Goal: Transaction & Acquisition: Purchase product/service

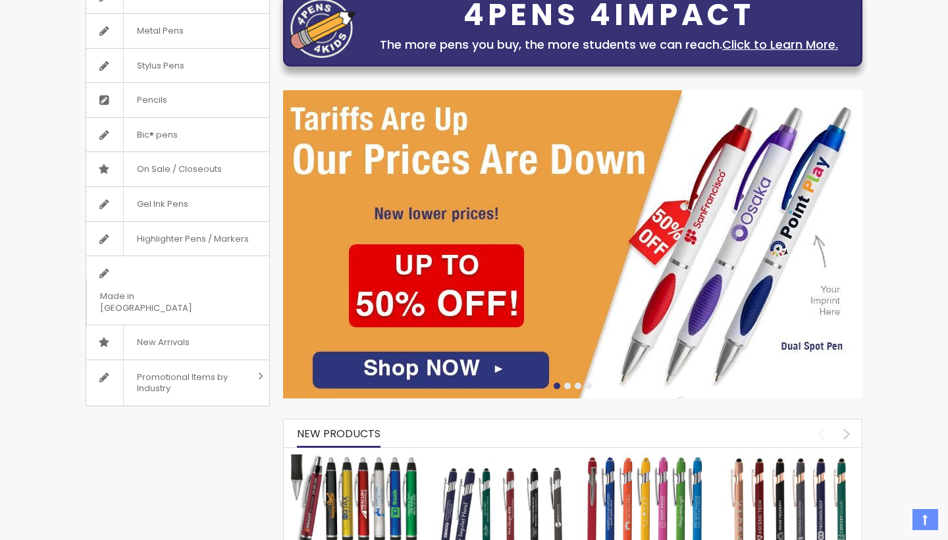
scroll to position [213, 0]
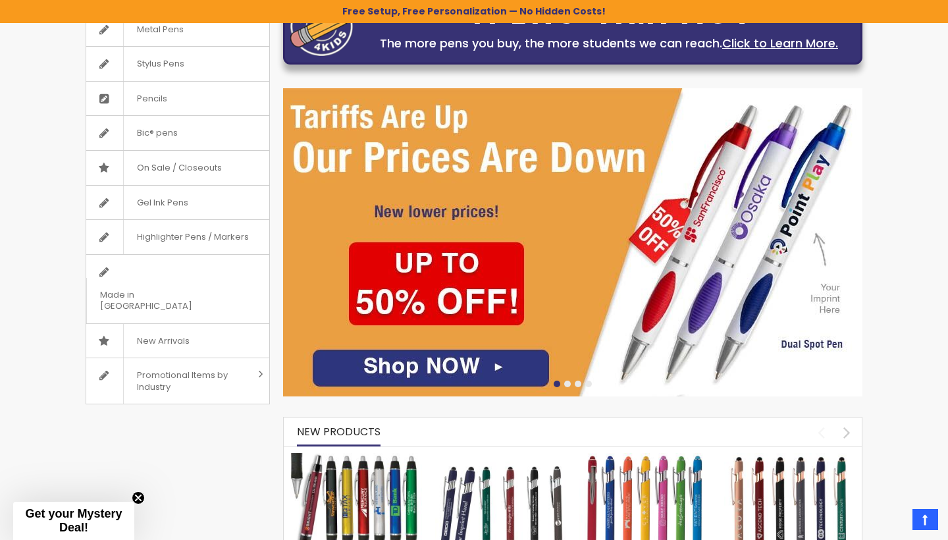
click at [413, 369] on img at bounding box center [572, 242] width 579 height 308
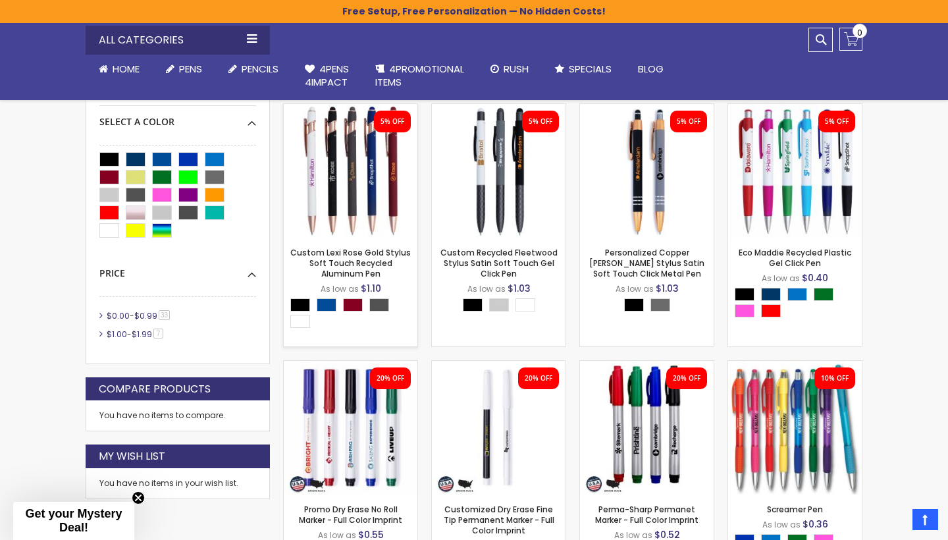
scroll to position [346, 0]
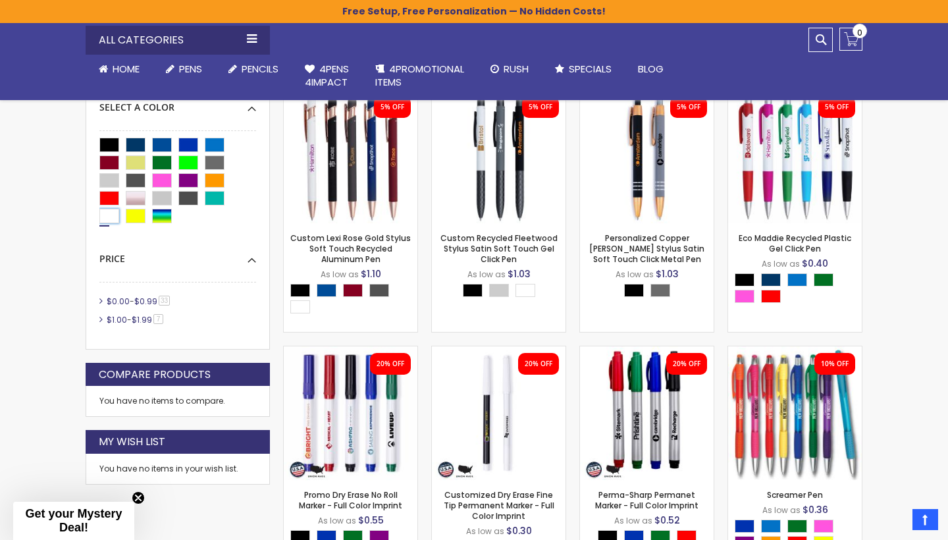
click at [101, 217] on div "White" at bounding box center [109, 216] width 20 height 14
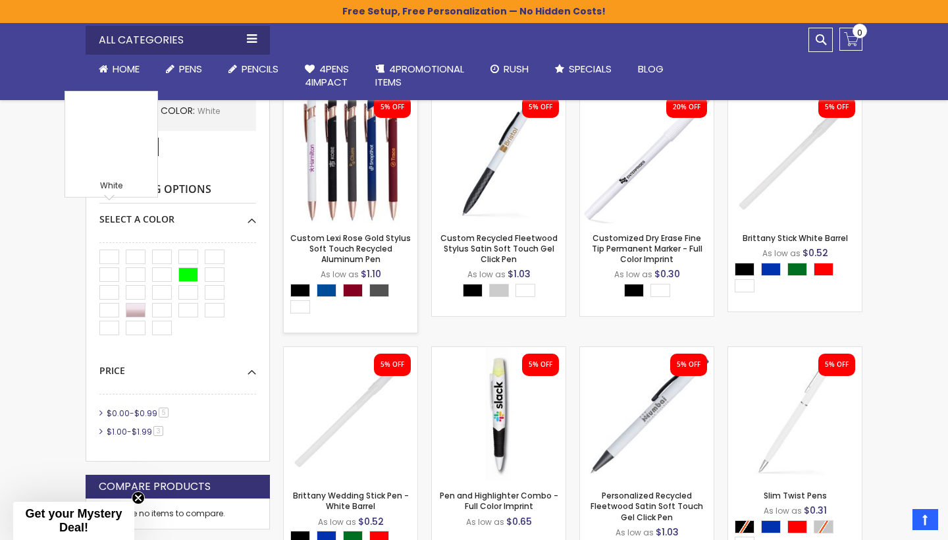
scroll to position [323, 0]
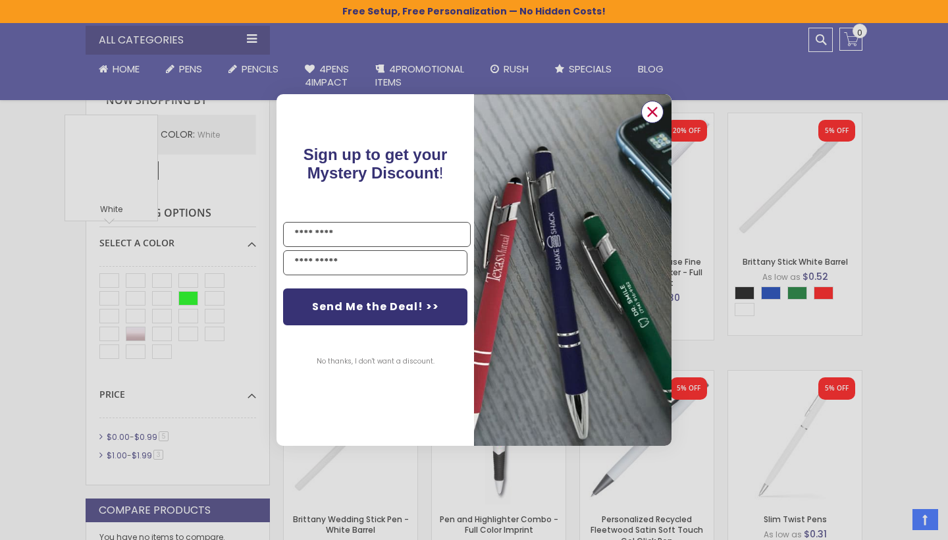
click at [642, 102] on icon "Close dialog" at bounding box center [652, 111] width 21 height 21
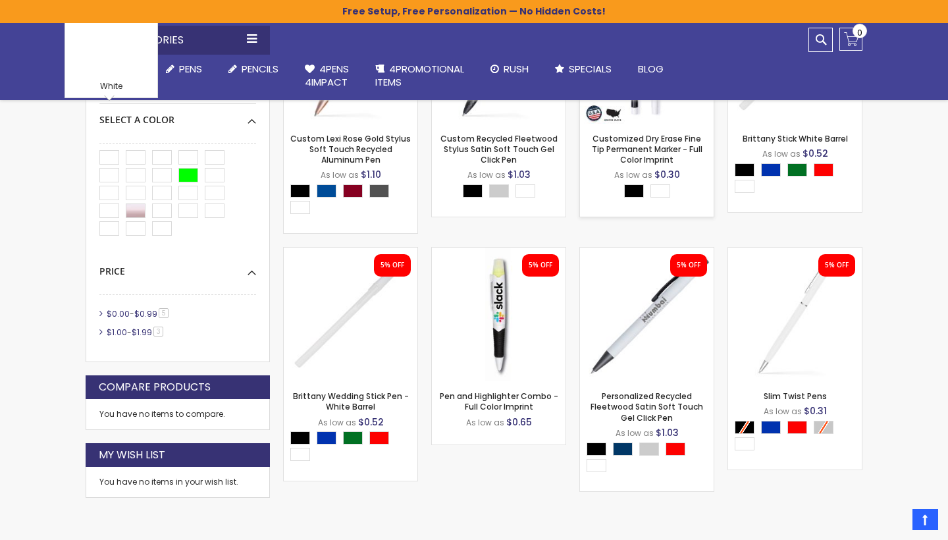
scroll to position [454, 0]
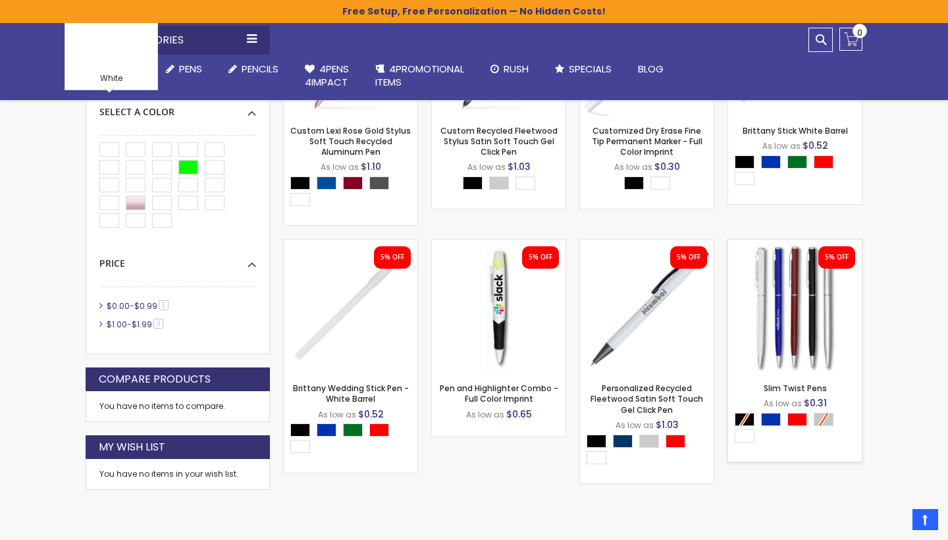
click at [808, 322] on img at bounding box center [795, 307] width 134 height 134
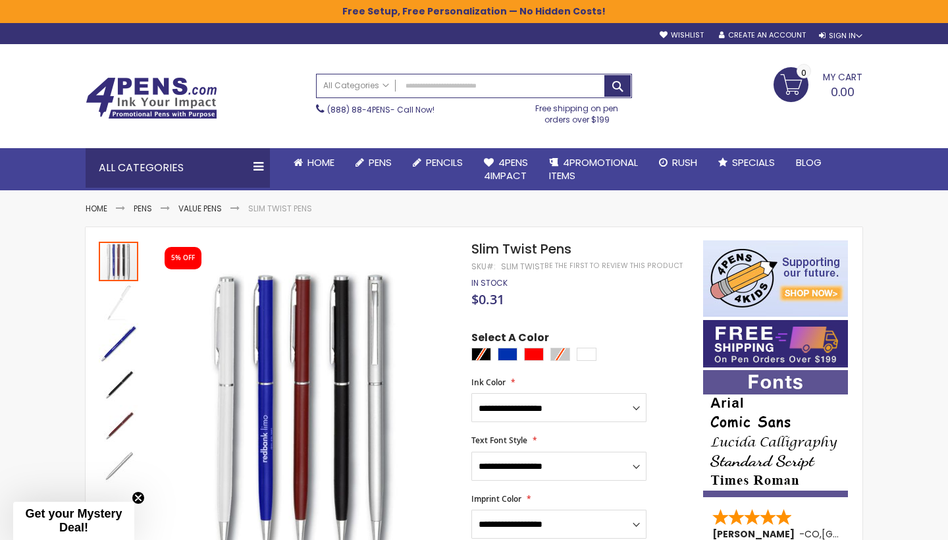
click at [654, 357] on div at bounding box center [583, 356] width 225 height 16
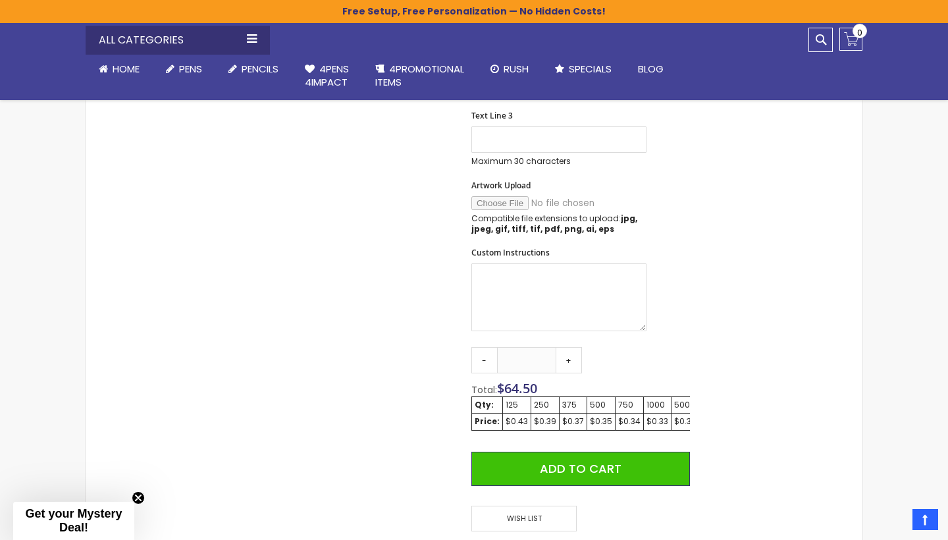
scroll to position [580, 0]
click at [487, 202] on input "Artwork Upload" at bounding box center [560, 202] width 179 height 14
type input "**********"
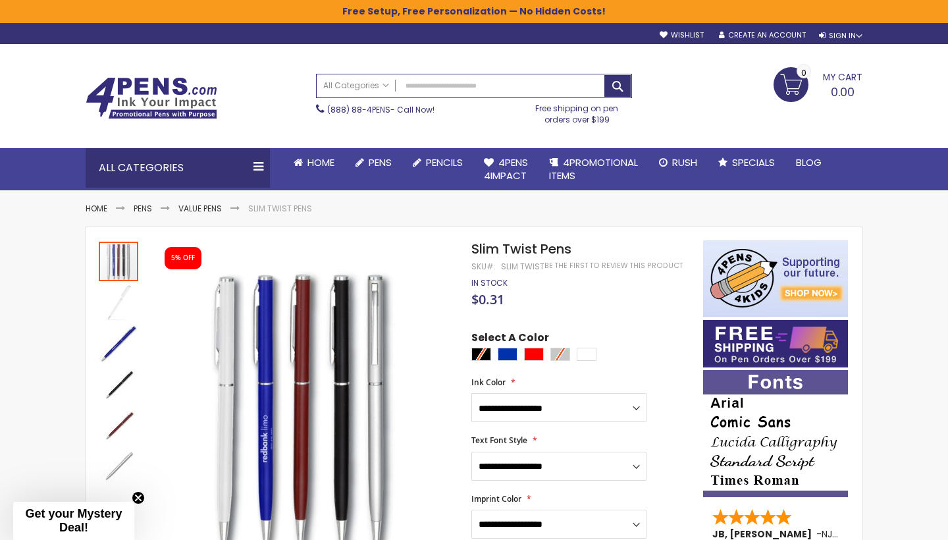
scroll to position [0, 0]
